Goal: Information Seeking & Learning: Check status

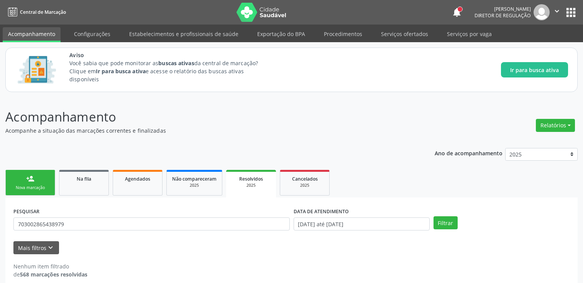
scroll to position [8, 0]
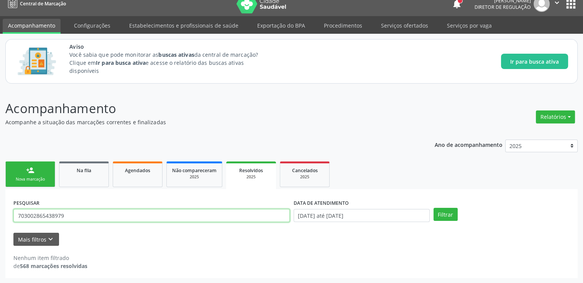
drag, startPoint x: 76, startPoint y: 218, endPoint x: 10, endPoint y: 217, distance: 66.3
click at [10, 217] on div "PESQUISAR 703002865438979 DATA DE ATENDIMENTO [DATE] até [DATE] Filtrar UNIDADE…" at bounding box center [291, 233] width 572 height 89
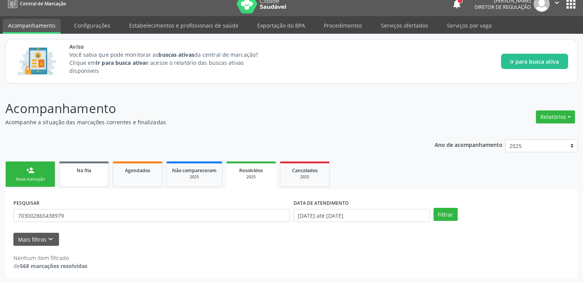
click at [92, 174] on link "Na fila" at bounding box center [84, 174] width 50 height 26
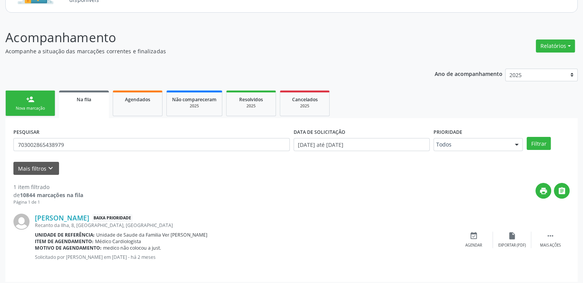
scroll to position [83, 0]
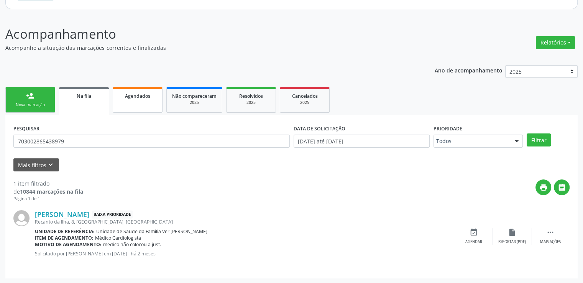
click at [136, 97] on span "Agendados" at bounding box center [137, 96] width 25 height 7
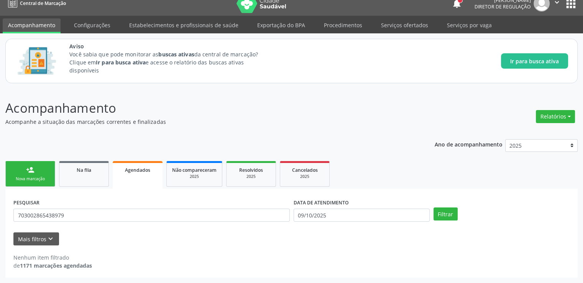
scroll to position [8, 0]
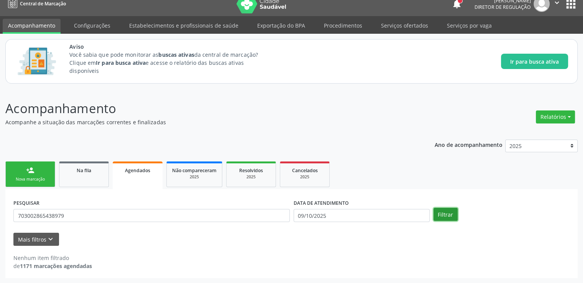
click at [446, 211] on button "Filtrar" at bounding box center [445, 214] width 24 height 13
click at [211, 164] on link "Não compareceram 2025" at bounding box center [194, 174] width 56 height 26
click at [444, 213] on button "Filtrar" at bounding box center [445, 214] width 24 height 13
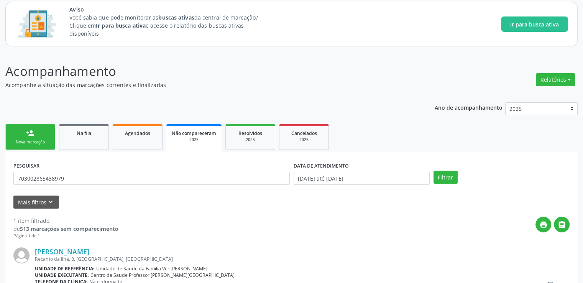
scroll to position [116, 0]
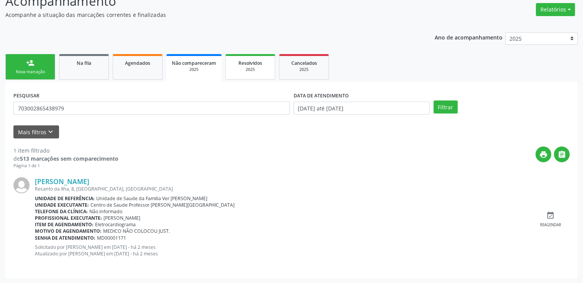
click at [246, 62] on span "Resolvidos" at bounding box center [250, 63] width 24 height 7
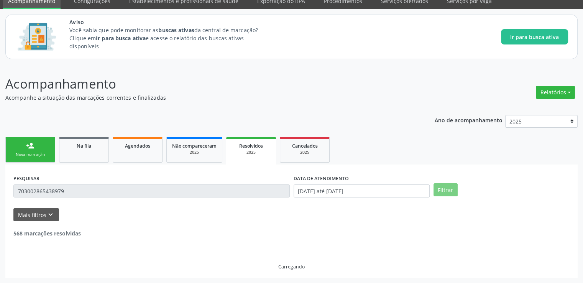
scroll to position [8, 0]
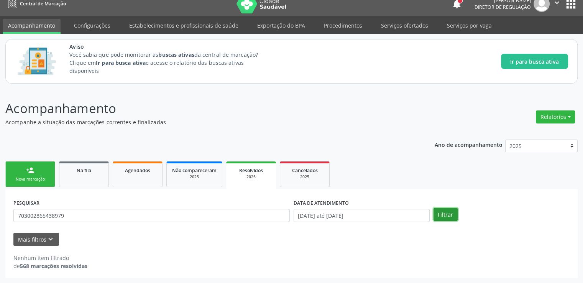
click at [445, 215] on button "Filtrar" at bounding box center [445, 214] width 24 height 13
click at [301, 177] on div "2025" at bounding box center [305, 177] width 38 height 6
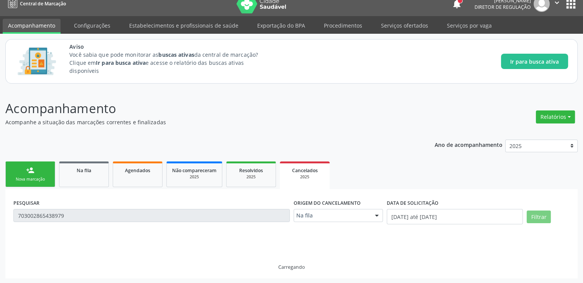
scroll to position [0, 0]
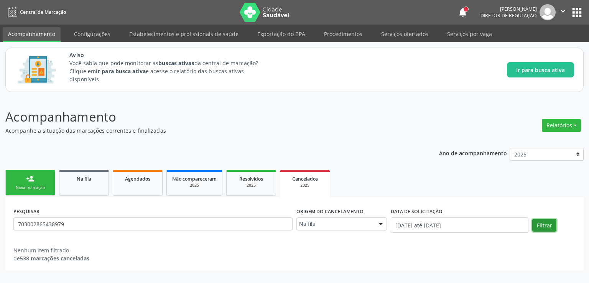
click at [541, 222] on button "Filtrar" at bounding box center [544, 225] width 24 height 13
click at [135, 174] on div "Agendados" at bounding box center [137, 178] width 38 height 8
select select "9"
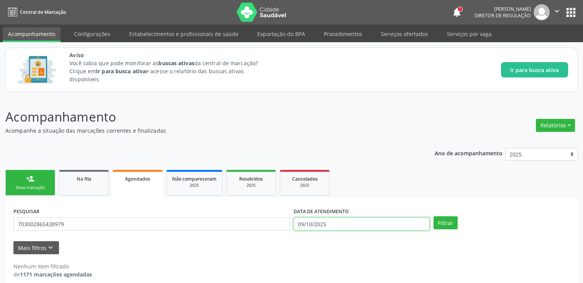
click at [337, 224] on input "09/10/2025" at bounding box center [362, 223] width 136 height 13
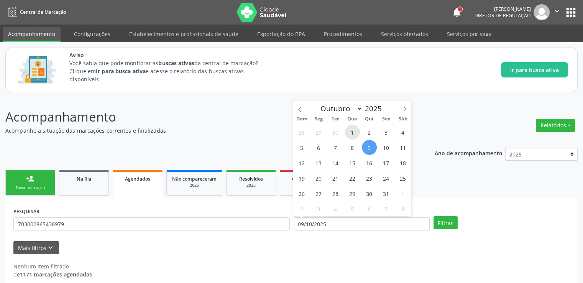
click at [355, 130] on span "1" at bounding box center [352, 132] width 15 height 15
type input "01/10/2025"
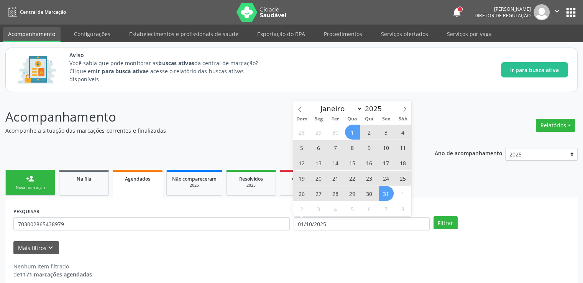
click at [386, 196] on span "31" at bounding box center [386, 193] width 15 height 15
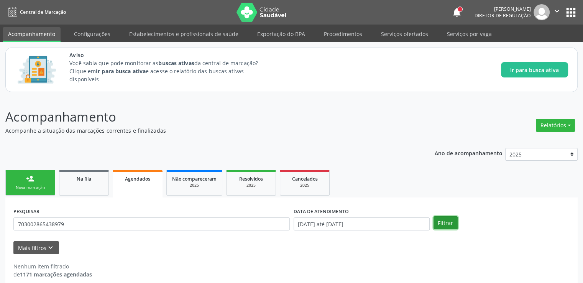
click at [445, 220] on button "Filtrar" at bounding box center [445, 222] width 24 height 13
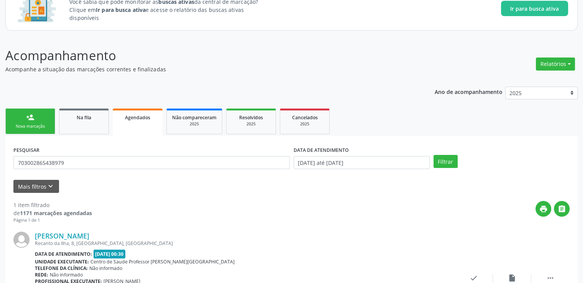
scroll to position [131, 0]
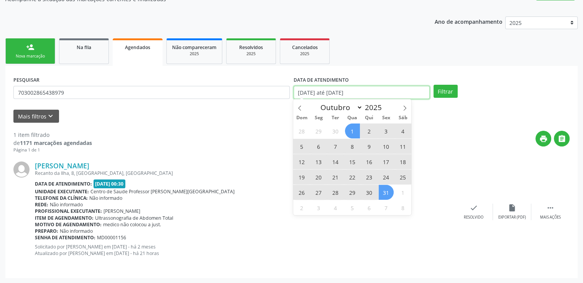
drag, startPoint x: 377, startPoint y: 92, endPoint x: 233, endPoint y: 103, distance: 144.6
click at [233, 103] on div "PESQUISAR 703002865438979 DATA DE ATENDIMENTO [DATE] até [DATE] Filtrar" at bounding box center [291, 89] width 560 height 30
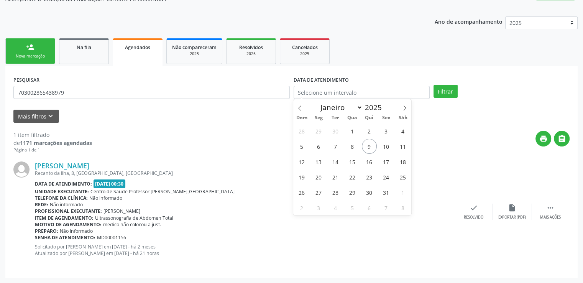
click at [228, 134] on div "print " at bounding box center [331, 142] width 478 height 23
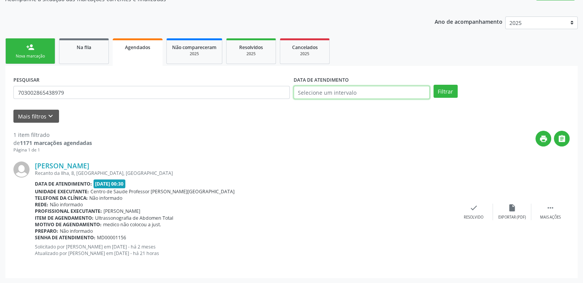
click at [315, 91] on input "text" at bounding box center [362, 92] width 136 height 13
click at [449, 90] on button "Filtrar" at bounding box center [445, 91] width 24 height 13
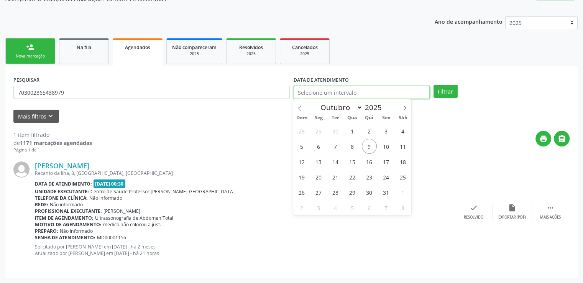
click at [318, 94] on input "text" at bounding box center [362, 92] width 136 height 13
click at [350, 130] on span "1" at bounding box center [352, 130] width 15 height 15
type input "01/10/2025"
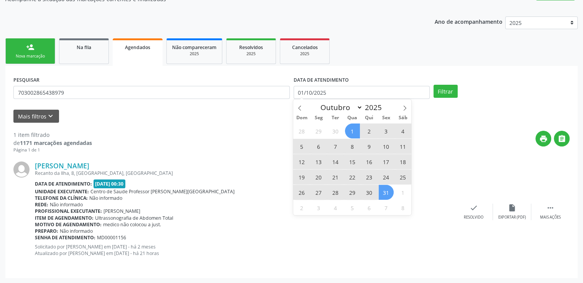
click at [388, 194] on span "31" at bounding box center [386, 192] width 15 height 15
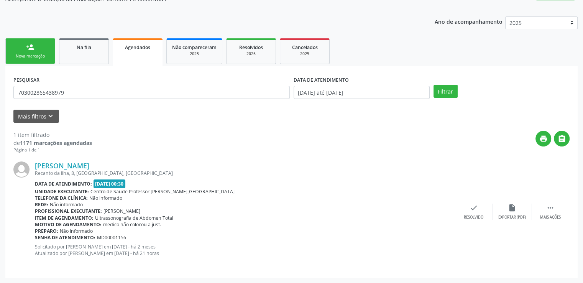
click at [388, 195] on div "Telefone da clínica: Não informado" at bounding box center [245, 198] width 420 height 7
click at [447, 87] on button "Filtrar" at bounding box center [445, 91] width 24 height 13
click at [509, 210] on icon "insert_drive_file" at bounding box center [512, 208] width 8 height 8
click at [66, 166] on link "[PERSON_NAME]" at bounding box center [62, 165] width 54 height 8
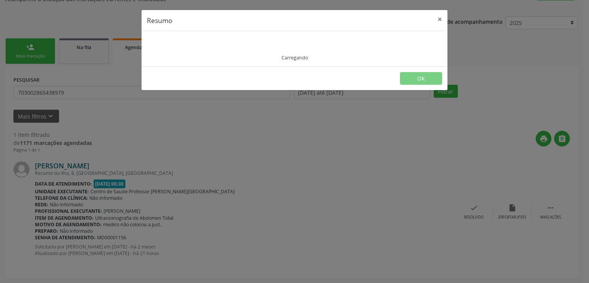
click at [66, 166] on div "Resumo × Carregando OK" at bounding box center [294, 141] width 589 height 283
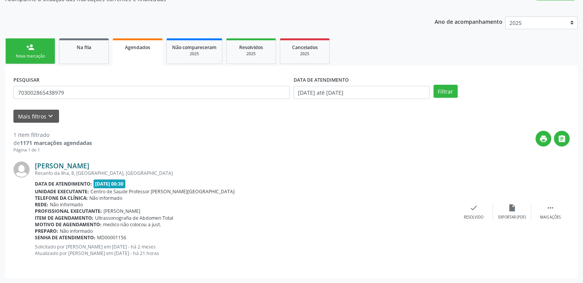
click at [66, 166] on link "[PERSON_NAME]" at bounding box center [62, 165] width 54 height 8
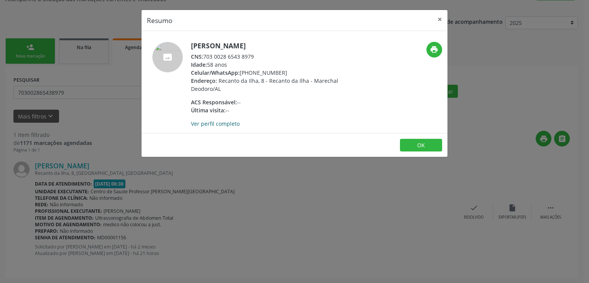
click at [205, 121] on link "Ver perfil completo" at bounding box center [215, 123] width 49 height 7
click at [440, 18] on button "×" at bounding box center [439, 19] width 15 height 19
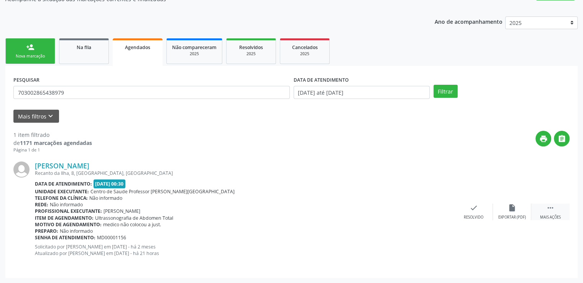
click at [546, 206] on icon "" at bounding box center [550, 208] width 8 height 8
click at [555, 209] on div " Menos ações" at bounding box center [550, 212] width 38 height 16
click at [555, 209] on div " Mais ações" at bounding box center [550, 212] width 38 height 16
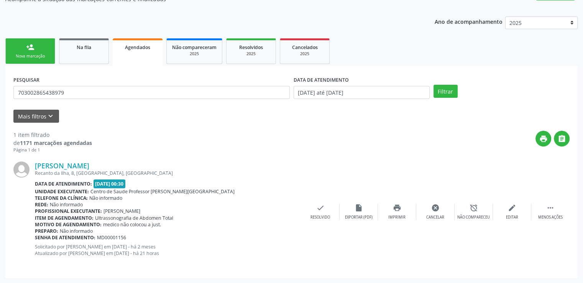
click at [115, 203] on div "Rede: Não informado" at bounding box center [168, 204] width 266 height 7
click at [202, 181] on div "Data de atendimento: [DATE] 00:30" at bounding box center [168, 183] width 266 height 9
click at [176, 183] on div "Data de atendimento: [DATE] 00:30" at bounding box center [168, 183] width 266 height 9
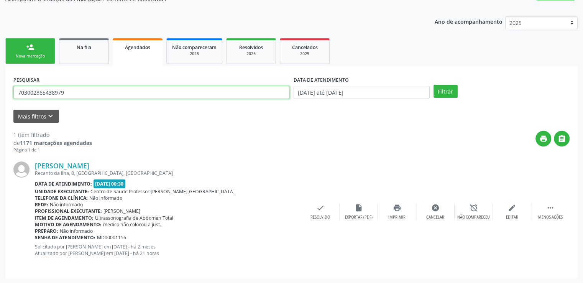
click at [78, 94] on input "703002865438979" at bounding box center [151, 92] width 276 height 13
drag, startPoint x: 78, startPoint y: 94, endPoint x: 11, endPoint y: 108, distance: 68.2
click at [11, 108] on div "PESQUISAR 703002865438979 DATA DE ATENDIMENTO [DATE] até [DATE] Filtrar UNIDADE…" at bounding box center [291, 172] width 572 height 212
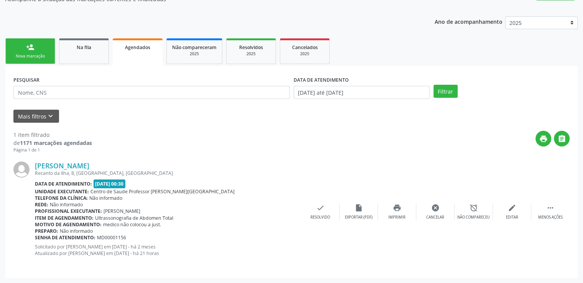
click at [179, 114] on div "Mais filtros keyboard_arrow_down" at bounding box center [291, 116] width 560 height 13
click at [231, 164] on div "[PERSON_NAME]" at bounding box center [168, 165] width 266 height 8
click at [125, 184] on span "[DATE] 00:30" at bounding box center [110, 183] width 32 height 9
click at [126, 184] on span "[DATE] 00:30" at bounding box center [110, 183] width 32 height 9
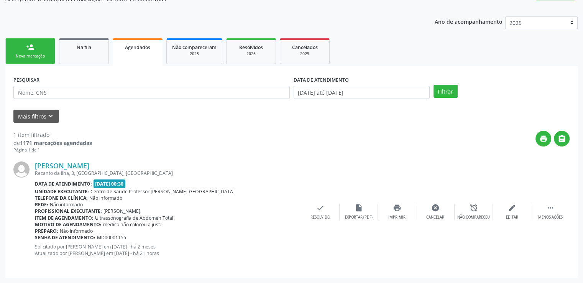
click at [126, 184] on span "[DATE] 00:30" at bounding box center [110, 183] width 32 height 9
click at [512, 209] on icon "edit" at bounding box center [512, 208] width 8 height 8
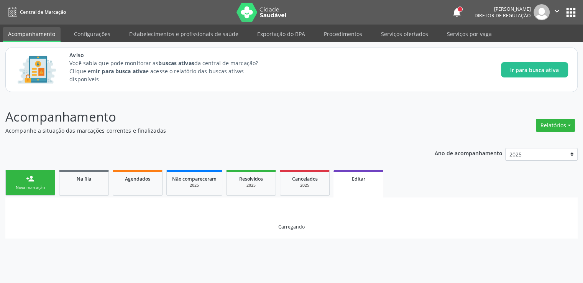
scroll to position [0, 0]
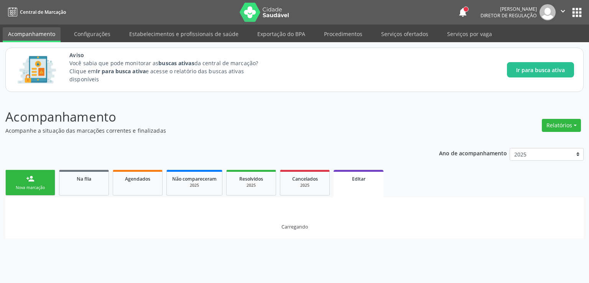
click at [512, 209] on div "Carregando" at bounding box center [294, 217] width 578 height 41
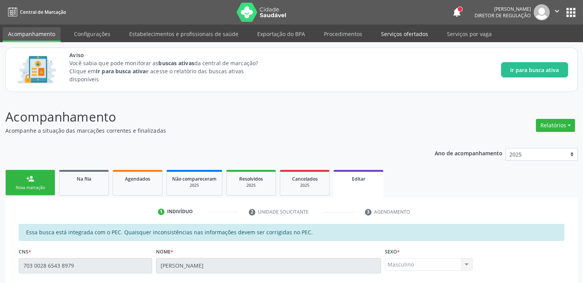
click at [388, 36] on link "Serviços ofertados" at bounding box center [405, 33] width 58 height 13
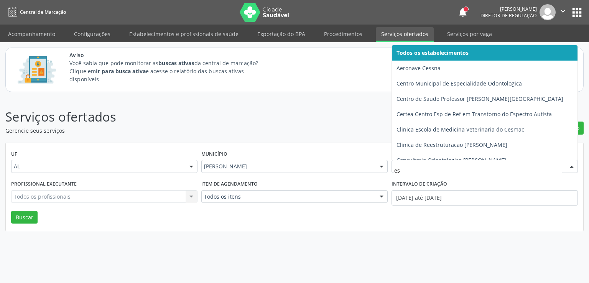
type input "est"
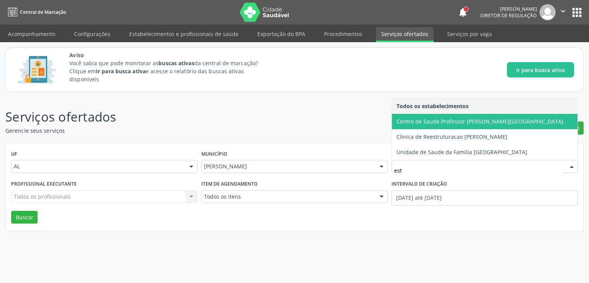
click at [464, 126] on span "Centro de Saude Professor [PERSON_NAME][GEOGRAPHIC_DATA]" at bounding box center [484, 121] width 185 height 15
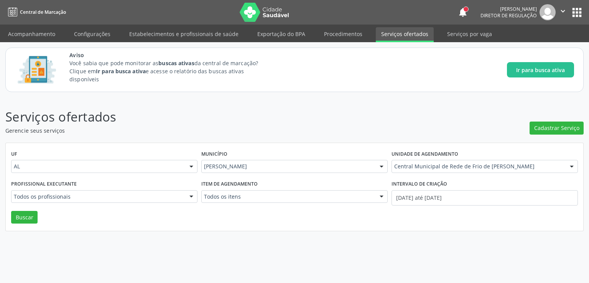
click at [55, 200] on div "Todos os profissionais" at bounding box center [104, 196] width 186 height 13
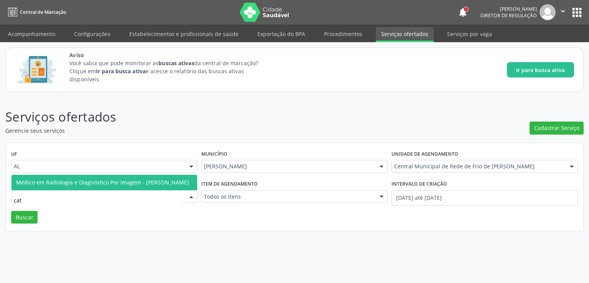
type input "cath"
click at [59, 179] on span "Médico em Radiologia e Diagnóstico Por Imagem - [PERSON_NAME]" at bounding box center [102, 182] width 173 height 7
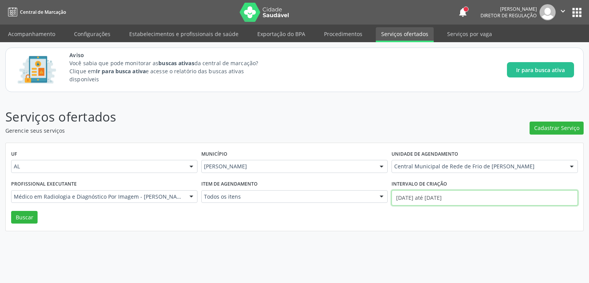
click at [412, 198] on input "[DATE] até [DATE]" at bounding box center [484, 197] width 186 height 15
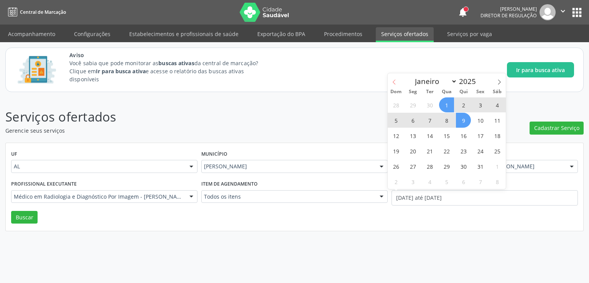
click at [397, 80] on span at bounding box center [393, 79] width 13 height 13
click at [396, 81] on span at bounding box center [393, 79] width 13 height 13
select select "7"
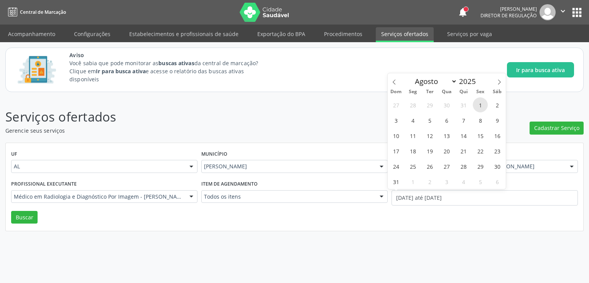
click at [477, 106] on span "1" at bounding box center [480, 104] width 15 height 15
type input "[DATE]"
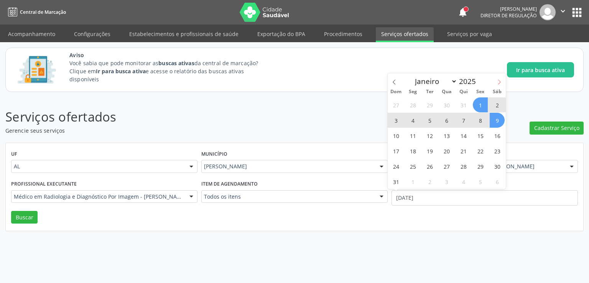
click at [498, 81] on icon at bounding box center [498, 81] width 5 height 5
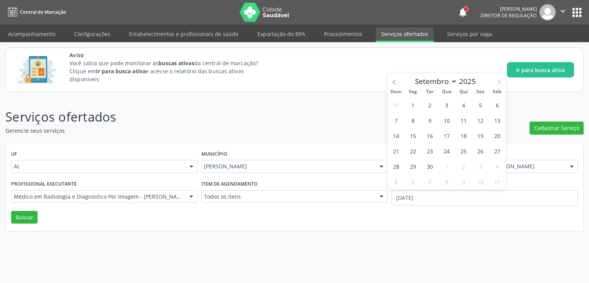
click at [498, 81] on icon at bounding box center [498, 81] width 5 height 5
select select "9"
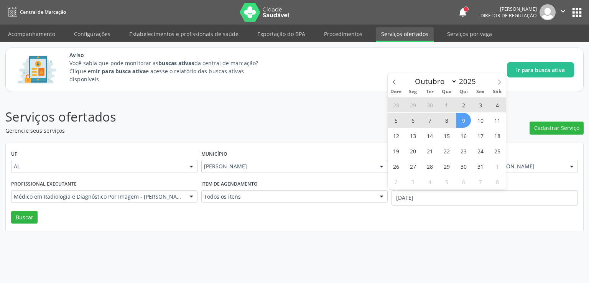
click at [462, 124] on span "9" at bounding box center [463, 120] width 15 height 15
click at [462, 124] on header "Serviços ofertados Gerencie seus serviços Cadastrar Serviço" at bounding box center [294, 120] width 578 height 27
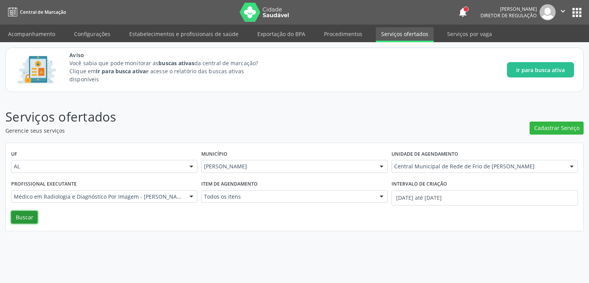
click at [31, 215] on button "Buscar" at bounding box center [24, 217] width 26 height 13
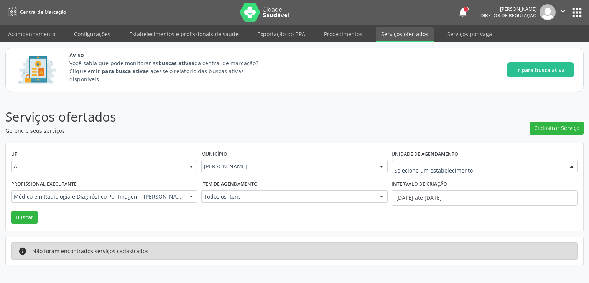
click at [471, 166] on input "text" at bounding box center [478, 169] width 168 height 15
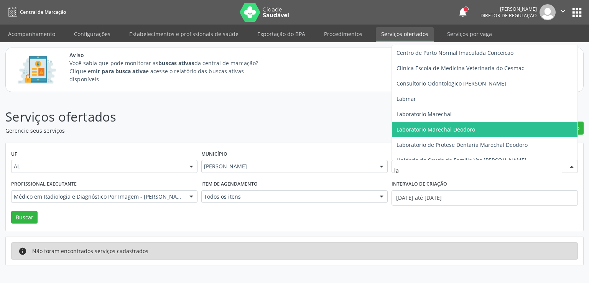
type input "lab"
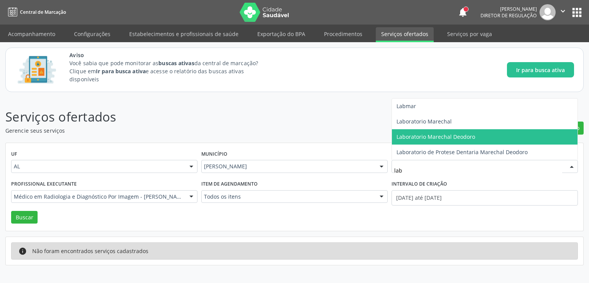
click at [455, 132] on span "Laboratorio Marechal Deodoro" at bounding box center [484, 136] width 185 height 15
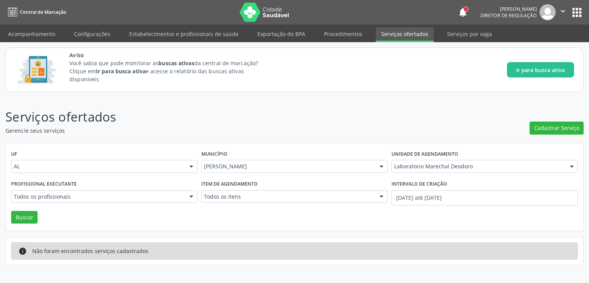
click at [14, 195] on input "text" at bounding box center [14, 200] width 0 height 15
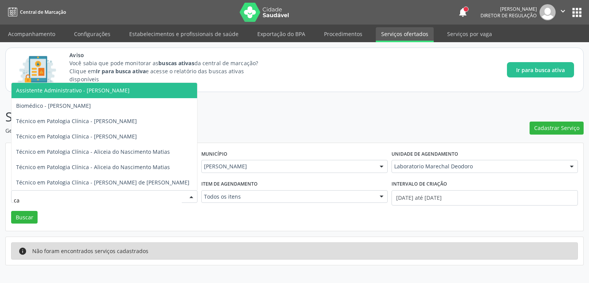
type input "c"
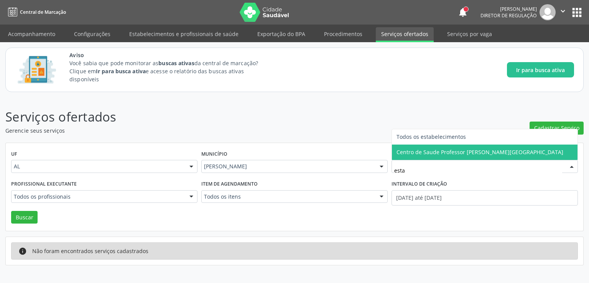
type input "estac"
click at [438, 154] on span "Centro de Saude Professor [PERSON_NAME][GEOGRAPHIC_DATA]" at bounding box center [479, 151] width 167 height 7
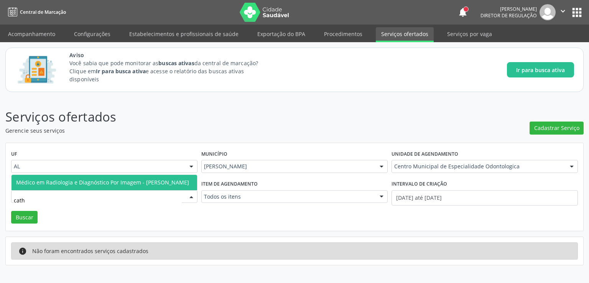
type input "cathe"
click at [95, 179] on span "Médico em Radiologia e Diagnóstico Por Imagem - [PERSON_NAME]" at bounding box center [102, 182] width 173 height 7
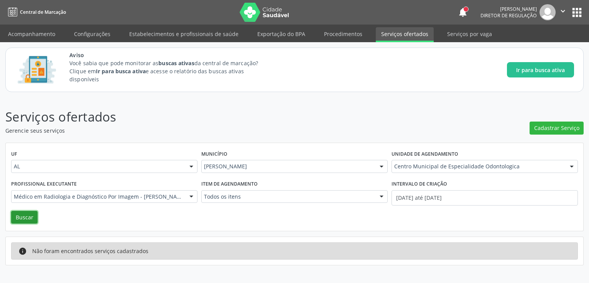
click at [23, 215] on button "Buscar" at bounding box center [24, 217] width 26 height 13
click at [462, 32] on link "Serviços por vaga" at bounding box center [469, 33] width 56 height 13
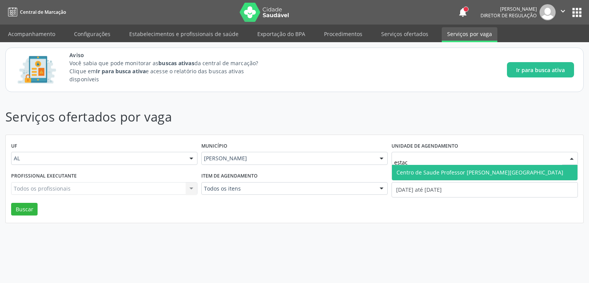
click at [446, 174] on span "Centro de Saude Professor [PERSON_NAME][GEOGRAPHIC_DATA]" at bounding box center [479, 172] width 167 height 7
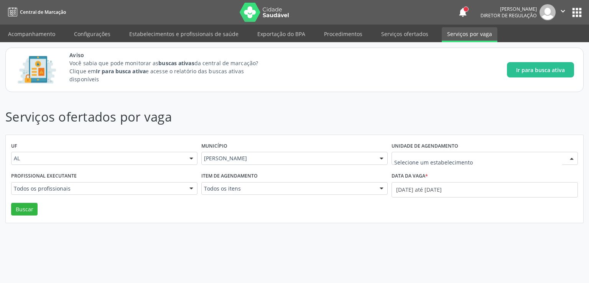
click at [458, 157] on input "text" at bounding box center [478, 161] width 168 height 15
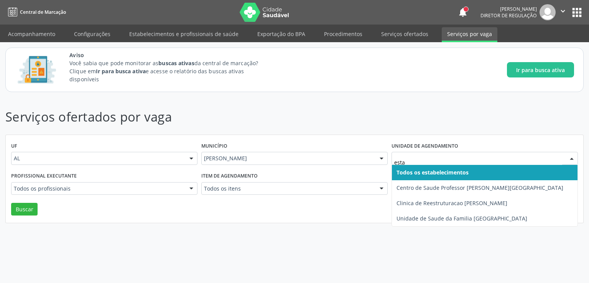
type input "estac"
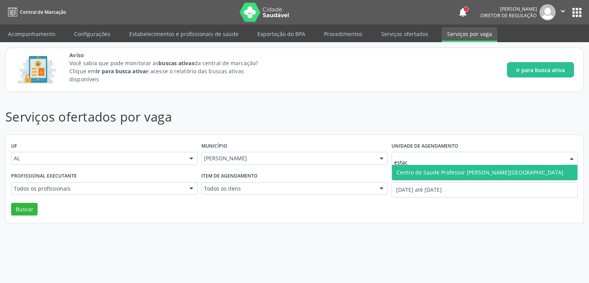
click at [463, 169] on span "Centro de Saude Professor [PERSON_NAME][GEOGRAPHIC_DATA]" at bounding box center [479, 172] width 167 height 7
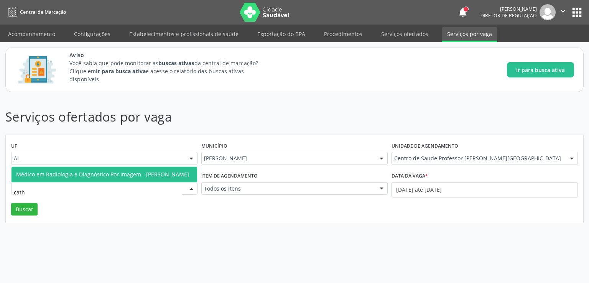
type input "cathe"
click at [98, 167] on span "Médico em Radiologia e Diagnóstico Por Imagem - [PERSON_NAME]" at bounding box center [103, 174] width 185 height 15
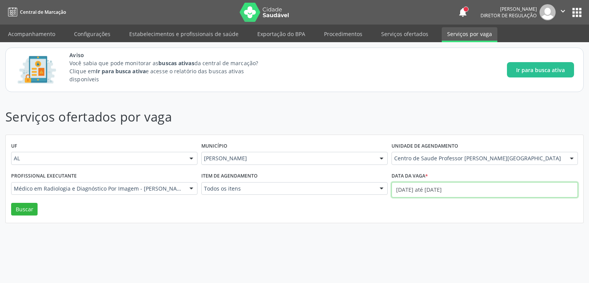
click at [403, 189] on input "[DATE] até [DATE]" at bounding box center [484, 189] width 186 height 15
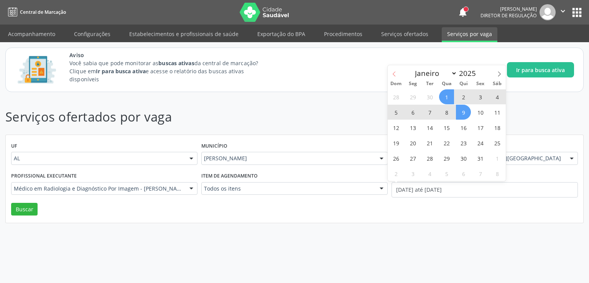
click at [394, 73] on icon at bounding box center [393, 74] width 3 height 5
select select "8"
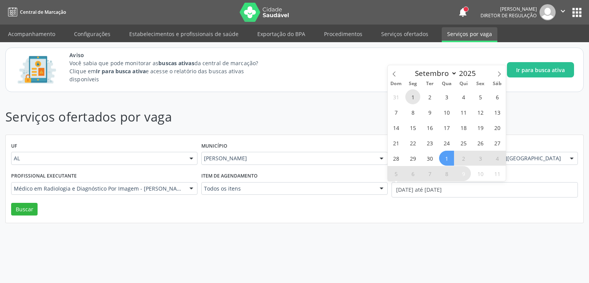
click at [415, 97] on span "1" at bounding box center [412, 96] width 15 height 15
type input "[DATE]"
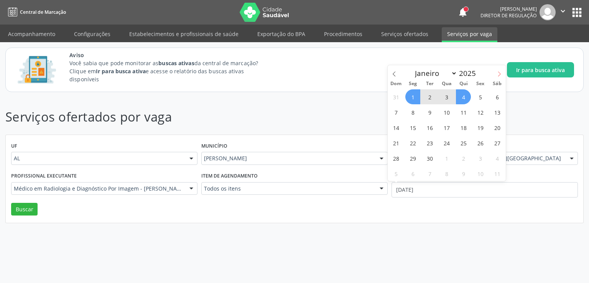
click at [500, 71] on span at bounding box center [498, 71] width 13 height 13
select select "9"
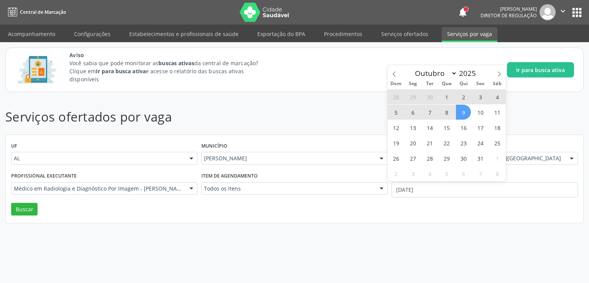
click at [464, 112] on span "9" at bounding box center [463, 112] width 15 height 15
click at [464, 112] on header "Serviços ofertados por vaga" at bounding box center [294, 116] width 578 height 19
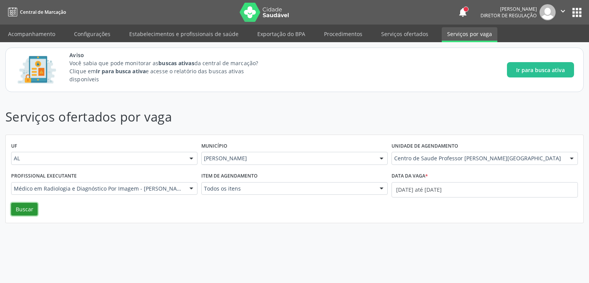
click at [19, 208] on button "Buscar" at bounding box center [24, 209] width 26 height 13
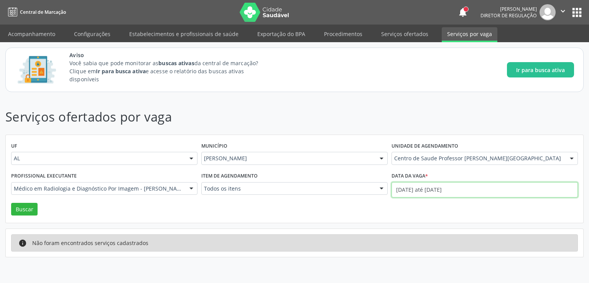
click at [416, 190] on input "[DATE] até [DATE]" at bounding box center [484, 189] width 186 height 15
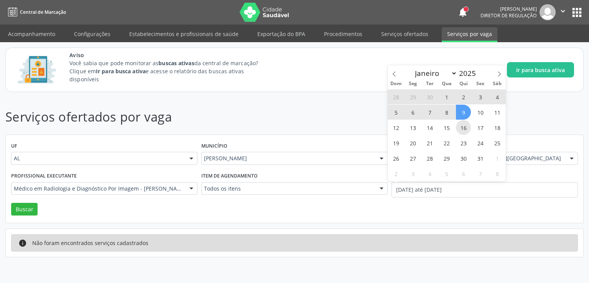
click at [464, 127] on span "16" at bounding box center [463, 127] width 15 height 15
type input "[DATE]"
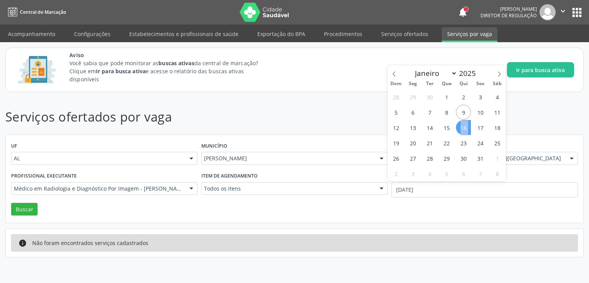
click at [466, 126] on span "16" at bounding box center [463, 127] width 15 height 15
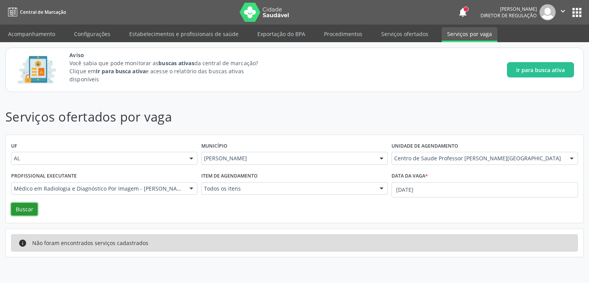
click at [30, 214] on button "Buscar" at bounding box center [24, 209] width 26 height 13
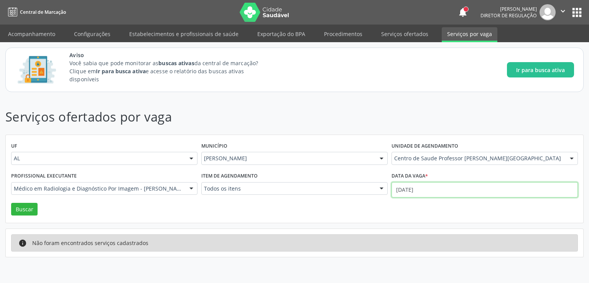
click at [416, 190] on input "[DATE]" at bounding box center [484, 189] width 186 height 15
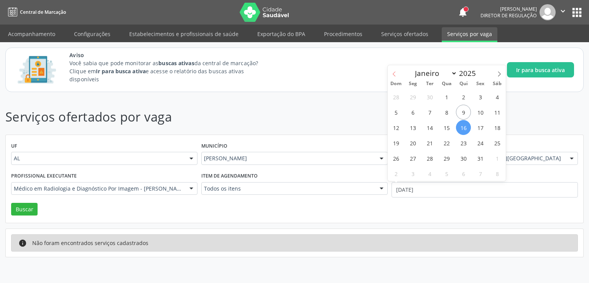
click at [393, 73] on icon at bounding box center [393, 73] width 5 height 5
select select "7"
click at [480, 100] on span "1" at bounding box center [480, 96] width 15 height 15
type input "[DATE]"
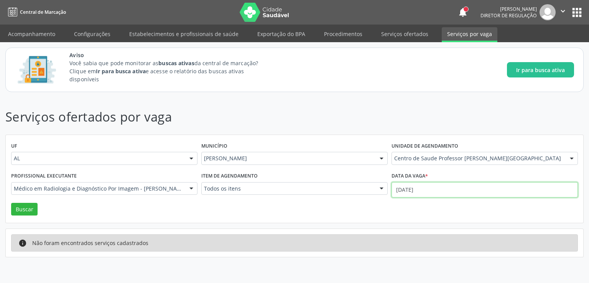
click at [408, 190] on input "[DATE]" at bounding box center [484, 189] width 186 height 15
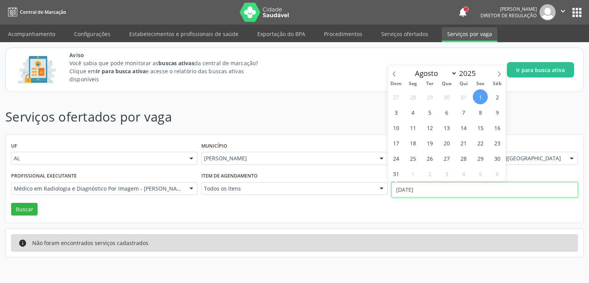
click at [408, 190] on input "[DATE]" at bounding box center [484, 189] width 186 height 15
click at [481, 97] on span "1" at bounding box center [480, 96] width 15 height 15
type input "[DATE]"
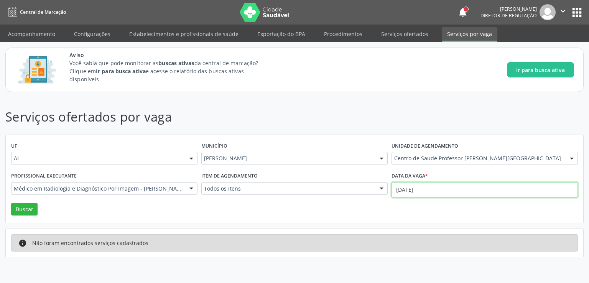
click at [417, 188] on input "[DATE]" at bounding box center [484, 189] width 186 height 15
click at [417, 189] on input "[DATE]" at bounding box center [484, 189] width 186 height 15
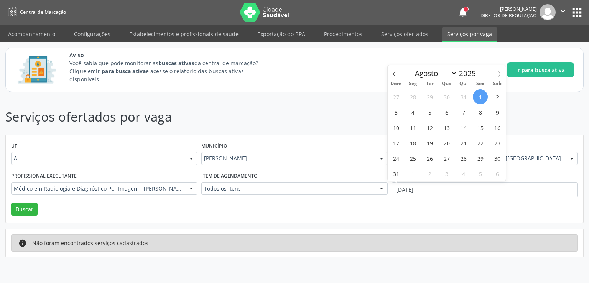
click at [485, 95] on span "1" at bounding box center [480, 96] width 15 height 15
type input "[DATE]"
click at [485, 95] on span "1" at bounding box center [480, 96] width 15 height 15
select select "7"
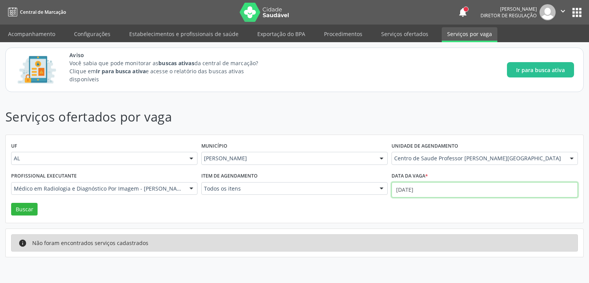
click at [412, 189] on input "[DATE]" at bounding box center [484, 189] width 186 height 15
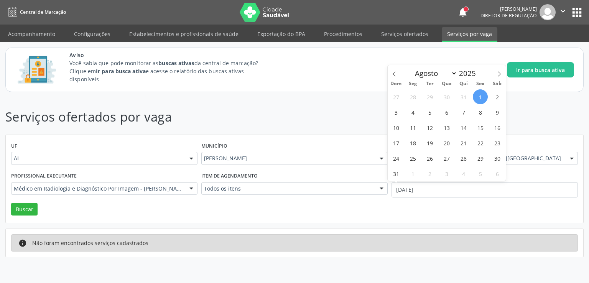
click at [478, 95] on span "1" at bounding box center [480, 96] width 15 height 15
type input "[DATE]"
select select "7"
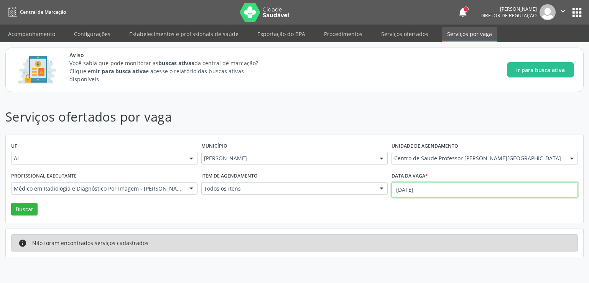
click at [405, 190] on input "[DATE]" at bounding box center [484, 189] width 186 height 15
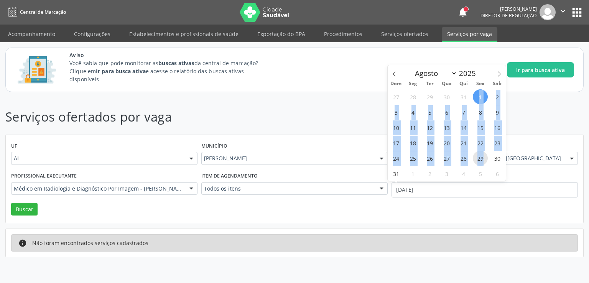
drag, startPoint x: 477, startPoint y: 94, endPoint x: 486, endPoint y: 162, distance: 68.4
click at [486, 162] on div "27 28 29 30 31 1 2 3 4 5 6 7 8 9 10 11 12 13 14 15 16 17 18 19 20 21 22 23 24 2…" at bounding box center [446, 135] width 118 height 92
click at [486, 162] on span "29" at bounding box center [480, 158] width 15 height 15
type input "[DATE]"
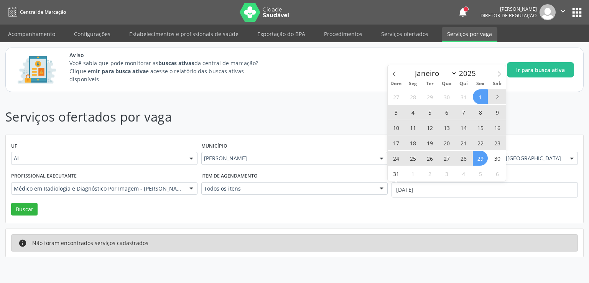
click at [483, 92] on span "1" at bounding box center [480, 96] width 15 height 15
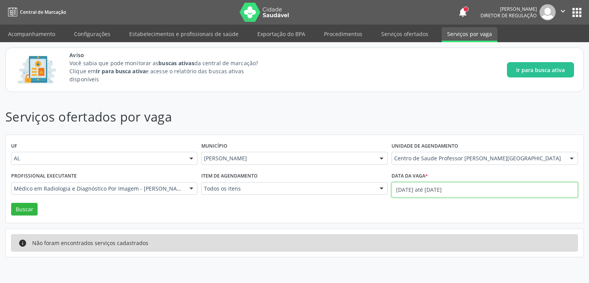
click at [420, 187] on input "[DATE] até [DATE]" at bounding box center [484, 189] width 186 height 15
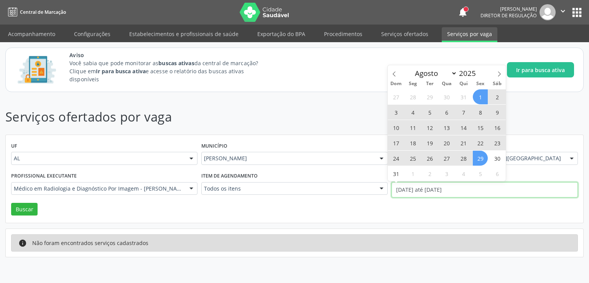
click at [420, 187] on input "[DATE] até [DATE]" at bounding box center [484, 189] width 186 height 15
click at [482, 96] on span "1" at bounding box center [480, 96] width 15 height 15
type input "[DATE]"
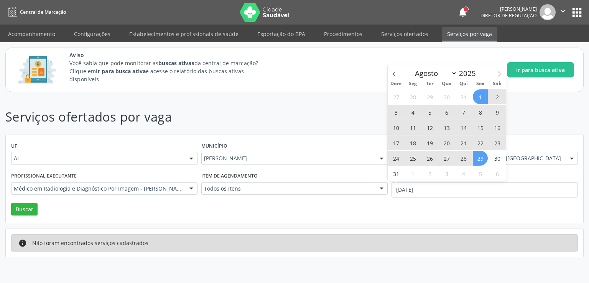
select select "7"
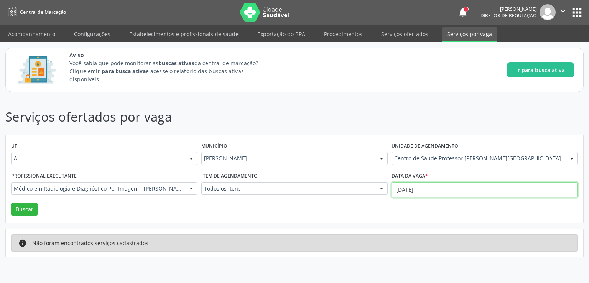
click at [424, 189] on input "[DATE]" at bounding box center [484, 189] width 186 height 15
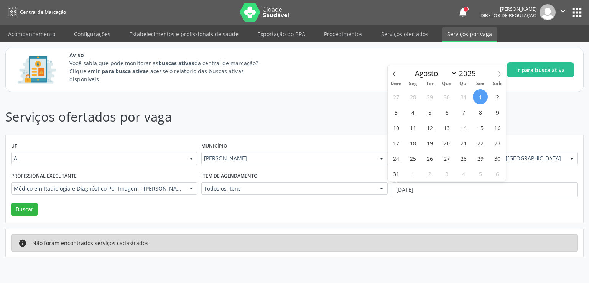
click at [483, 99] on span "1" at bounding box center [480, 96] width 15 height 15
type input "[DATE]"
click at [483, 99] on span "1" at bounding box center [480, 96] width 15 height 15
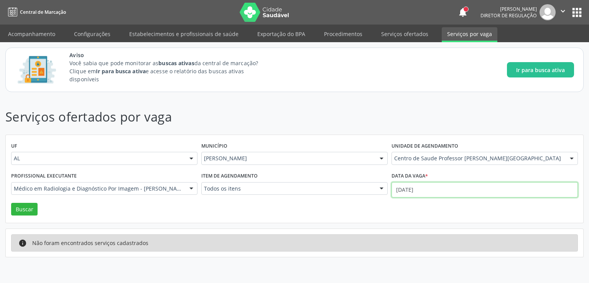
click at [419, 186] on input "[DATE]" at bounding box center [484, 189] width 186 height 15
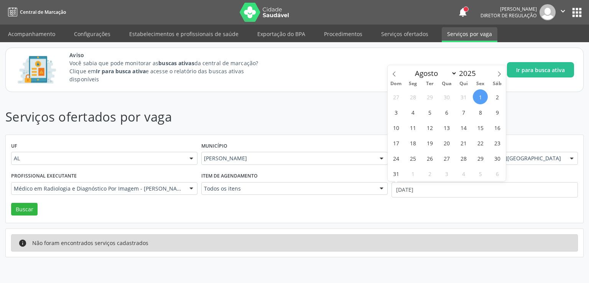
click at [477, 96] on span "1" at bounding box center [480, 96] width 15 height 15
type input "[DATE]"
click at [477, 96] on span "1" at bounding box center [480, 96] width 15 height 15
select select "7"
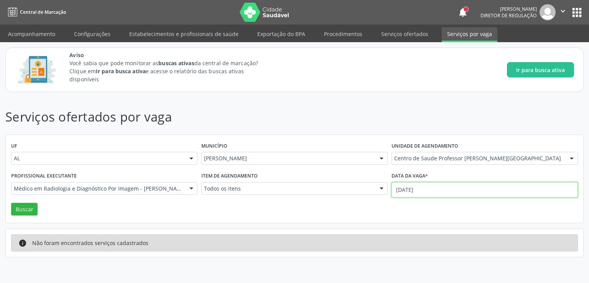
click at [407, 189] on input "[DATE]" at bounding box center [484, 189] width 186 height 15
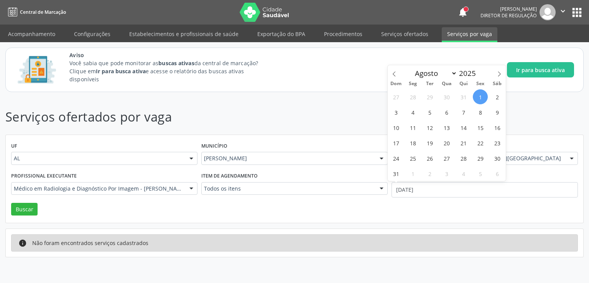
drag, startPoint x: 480, startPoint y: 93, endPoint x: 481, endPoint y: 99, distance: 6.1
click at [481, 99] on span "1" at bounding box center [480, 96] width 15 height 15
type input "[DATE]"
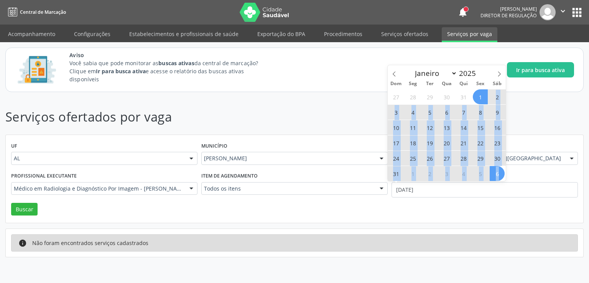
click at [499, 170] on div "27 28 29 30 31 1 2 3 4 5 6 7 8 9 10 11 12 13 14 15 16 17 18 19 20 21 22 23 24 2…" at bounding box center [446, 135] width 118 height 92
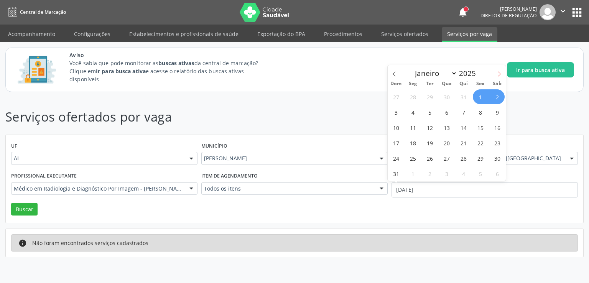
click at [500, 74] on icon at bounding box center [498, 73] width 5 height 5
click at [501, 74] on span at bounding box center [498, 71] width 13 height 13
select select "9"
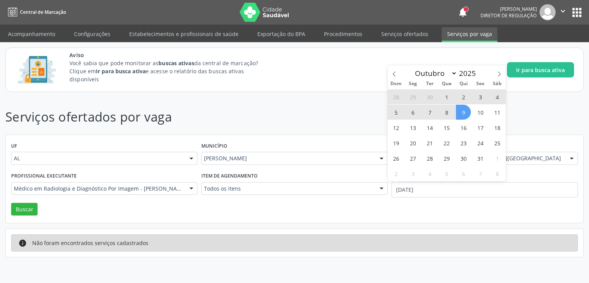
click at [466, 111] on span "9" at bounding box center [463, 112] width 15 height 15
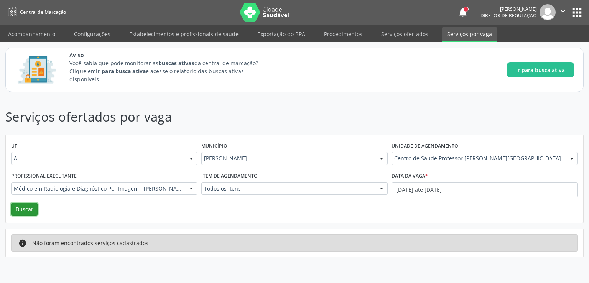
click at [21, 207] on button "Buscar" at bounding box center [24, 209] width 26 height 13
click at [400, 34] on link "Serviços ofertados" at bounding box center [405, 33] width 58 height 13
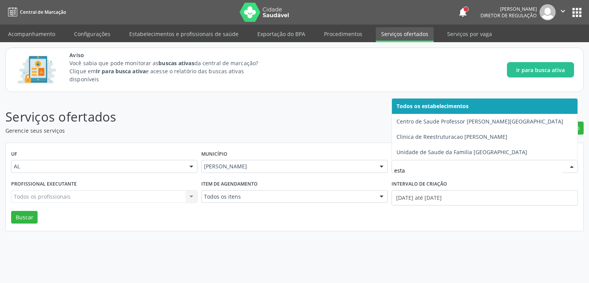
type input "estac"
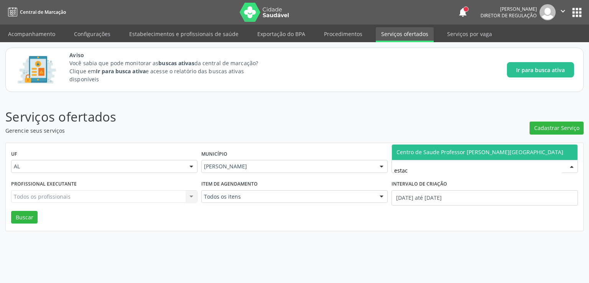
click at [419, 149] on span "Centro de Saude Professor [PERSON_NAME][GEOGRAPHIC_DATA]" at bounding box center [479, 151] width 167 height 7
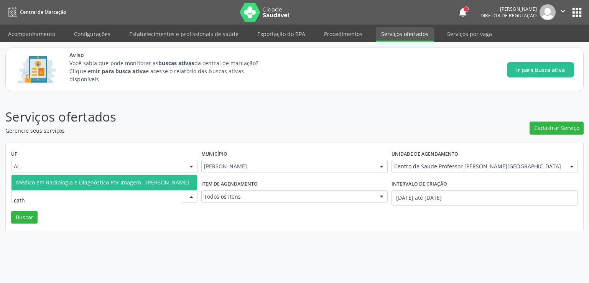
type input "cathe"
click at [84, 179] on span "Médico em Radiologia e Diagnóstico Por Imagem - [PERSON_NAME]" at bounding box center [102, 182] width 173 height 7
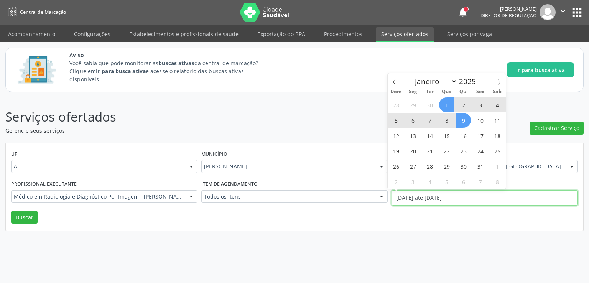
click at [453, 196] on input "[DATE] até [DATE]" at bounding box center [484, 197] width 186 height 15
click at [18, 215] on button "Buscar" at bounding box center [24, 217] width 26 height 13
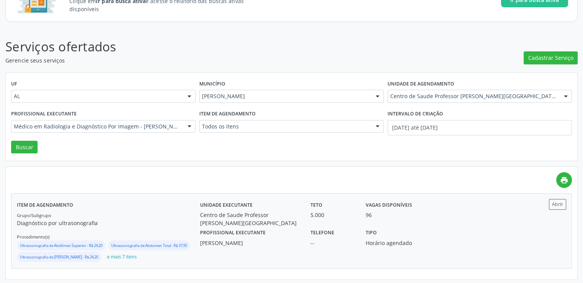
scroll to position [72, 0]
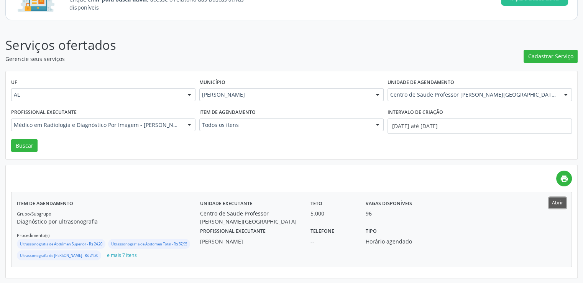
click at [554, 202] on button "Abrir" at bounding box center [557, 202] width 17 height 10
